Goal: Check status: Check status

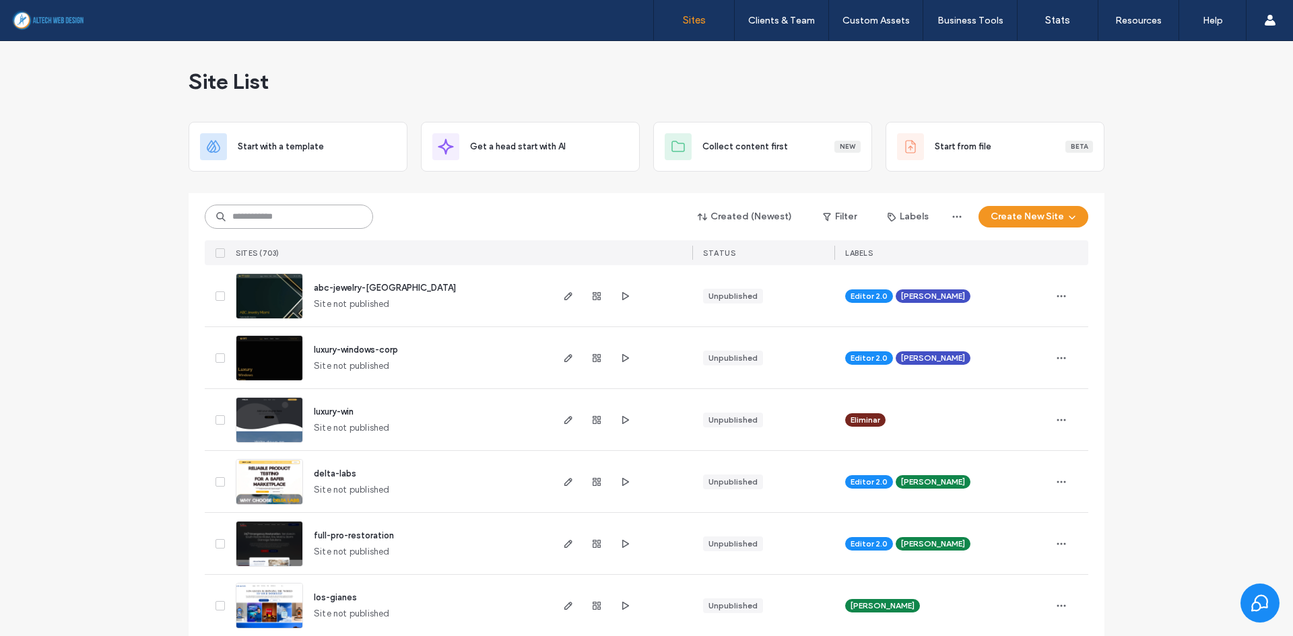
click at [264, 205] on input at bounding box center [289, 217] width 168 height 24
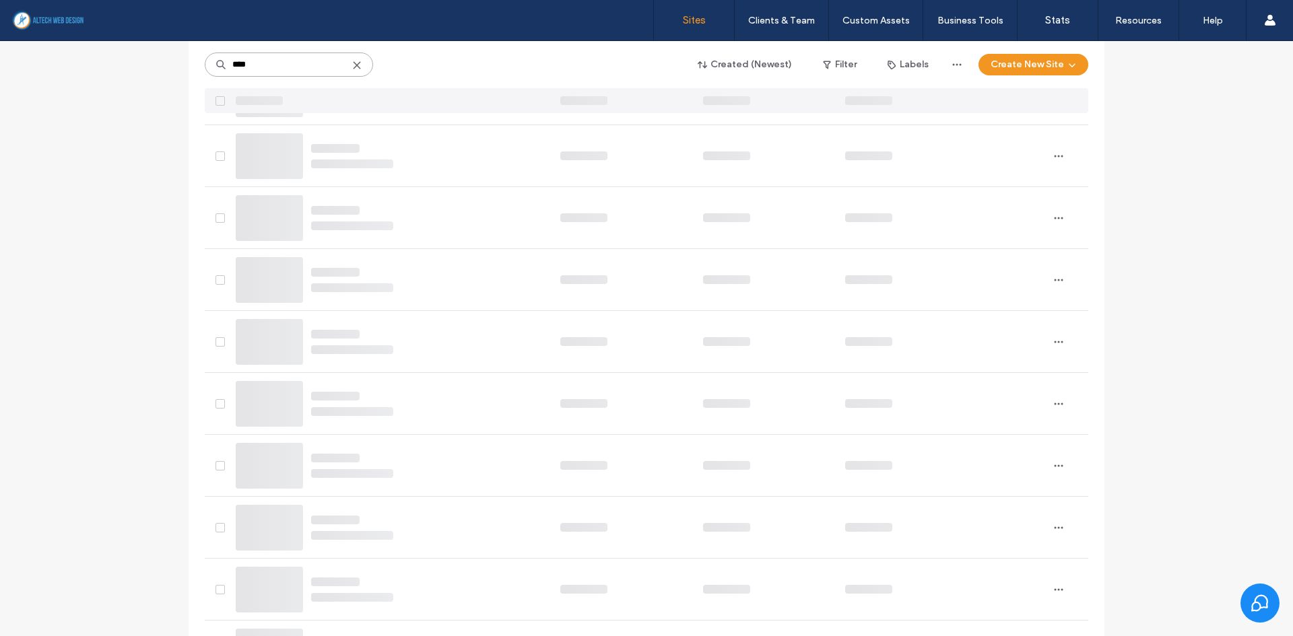
type input "****"
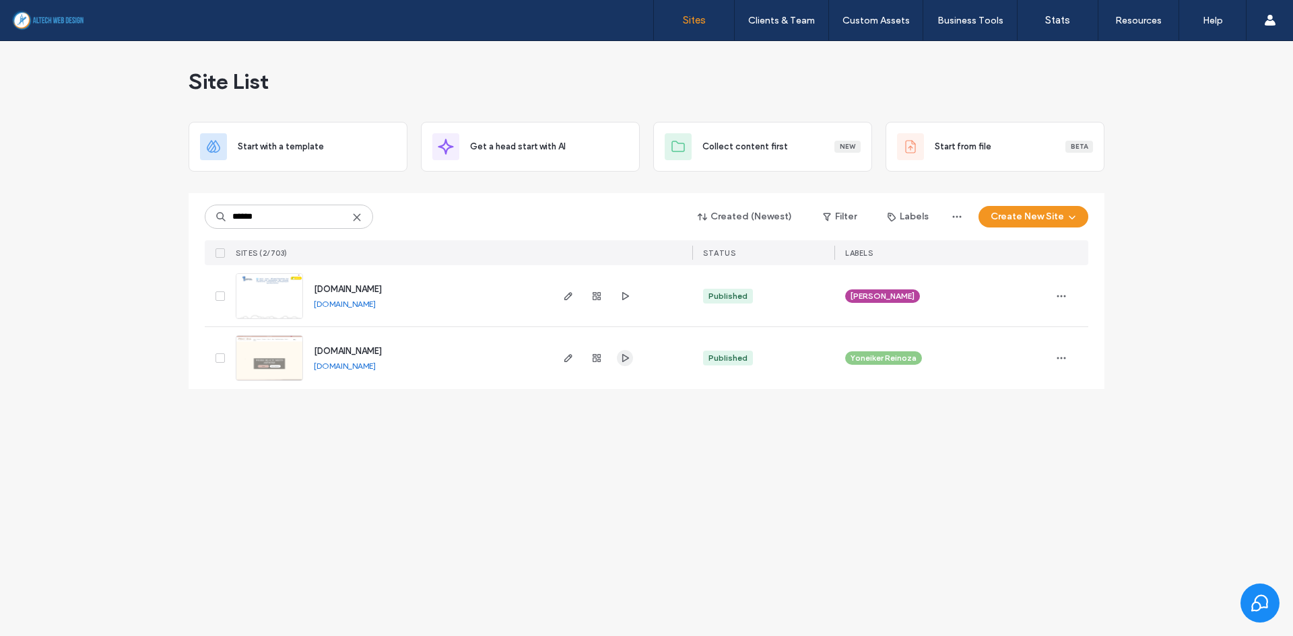
type input "******"
click at [626, 359] on icon "button" at bounding box center [624, 358] width 11 height 11
